Goal: Navigation & Orientation: Find specific page/section

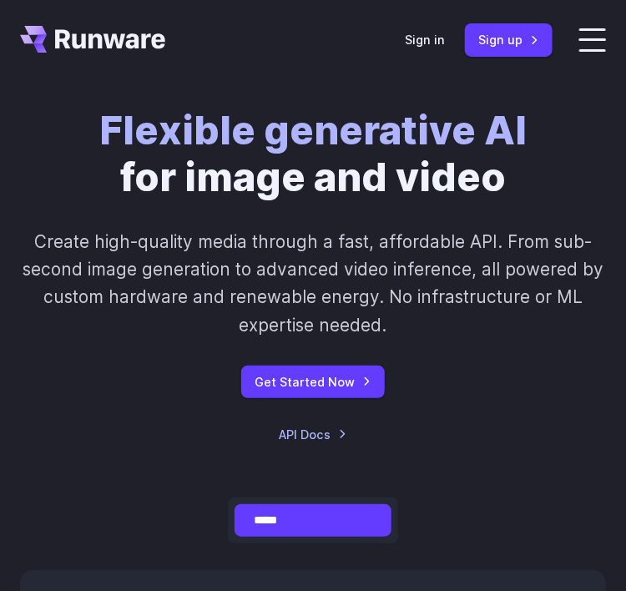
click at [123, 35] on icon "Go to /" at bounding box center [110, 38] width 110 height 19
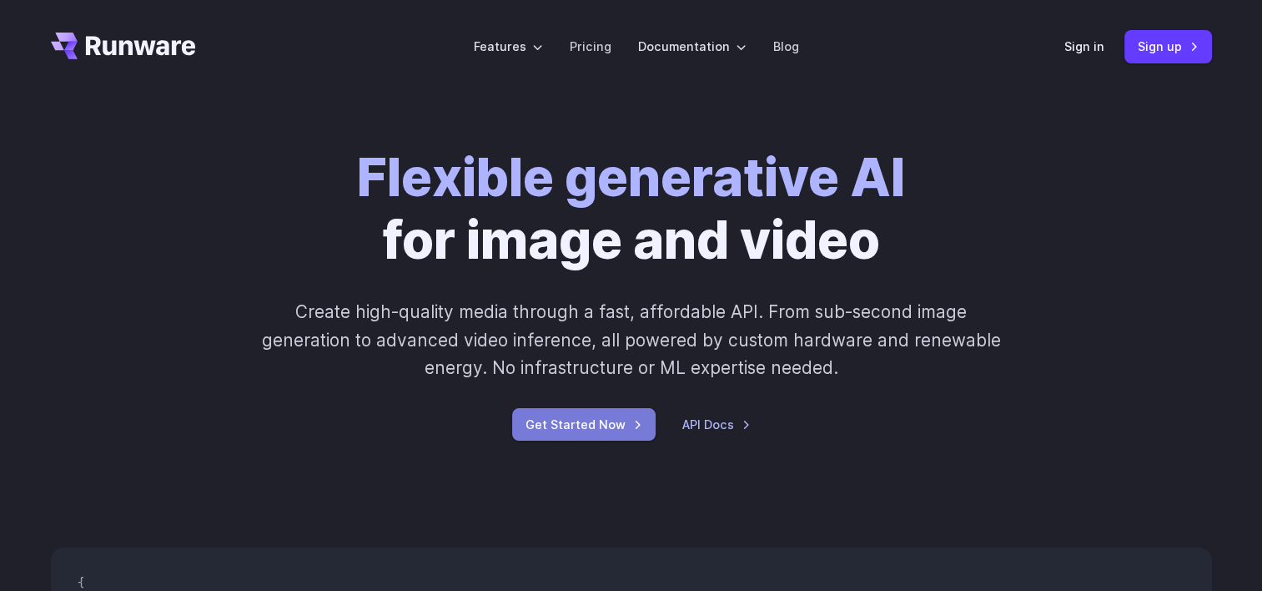
click at [561, 420] on link "Get Started Now" at bounding box center [584, 424] width 144 height 33
click at [720, 431] on link "API Docs" at bounding box center [716, 424] width 68 height 19
